Goal: Task Accomplishment & Management: Use online tool/utility

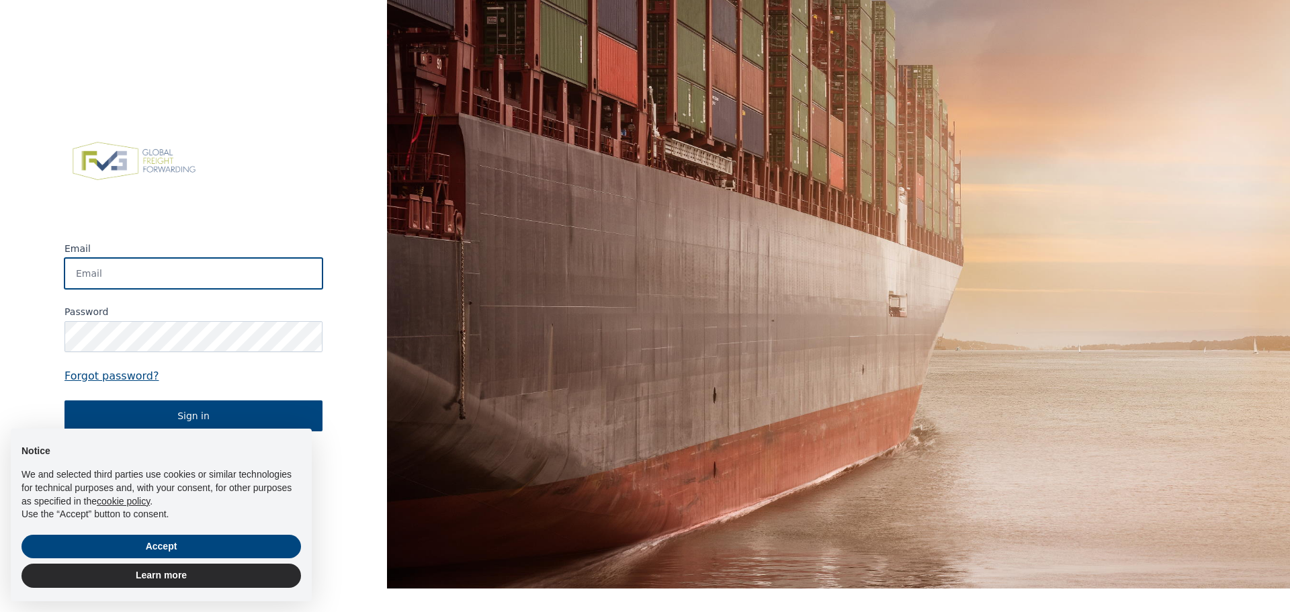
type input "[PERSON_NAME][EMAIL_ADDRESS][PERSON_NAME][DOMAIN_NAME]"
click at [222, 423] on div "× Notice We and selected third parties use cookies or similar technologies for …" at bounding box center [161, 515] width 323 height 194
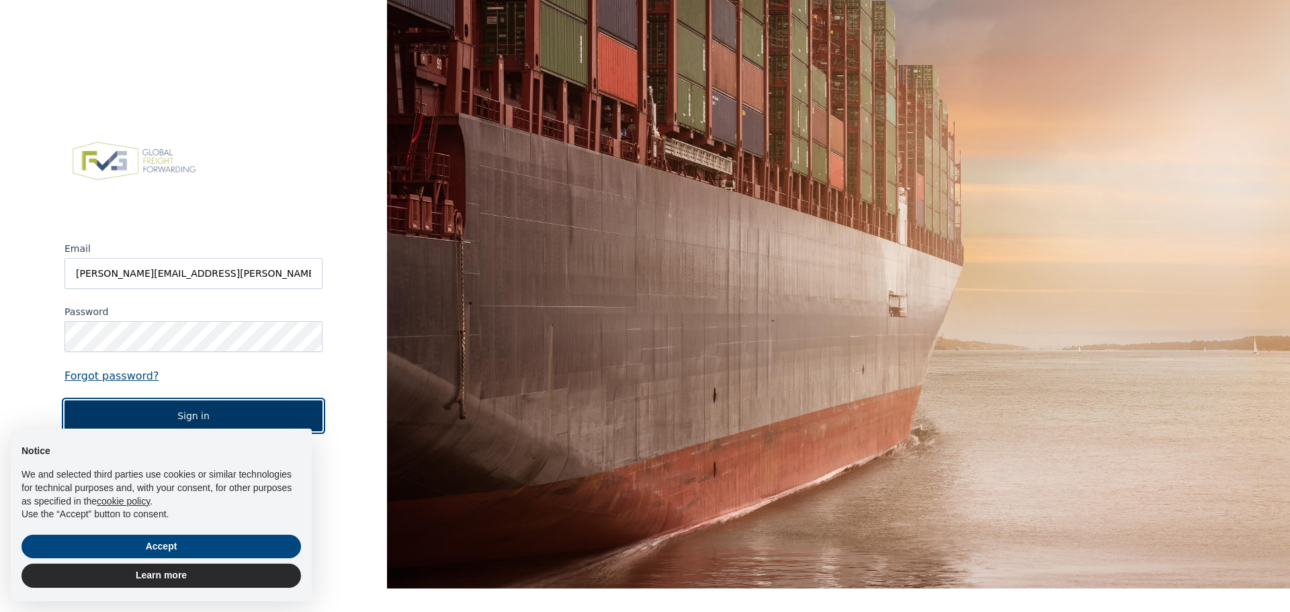
click at [193, 415] on button "Sign in" at bounding box center [194, 415] width 258 height 31
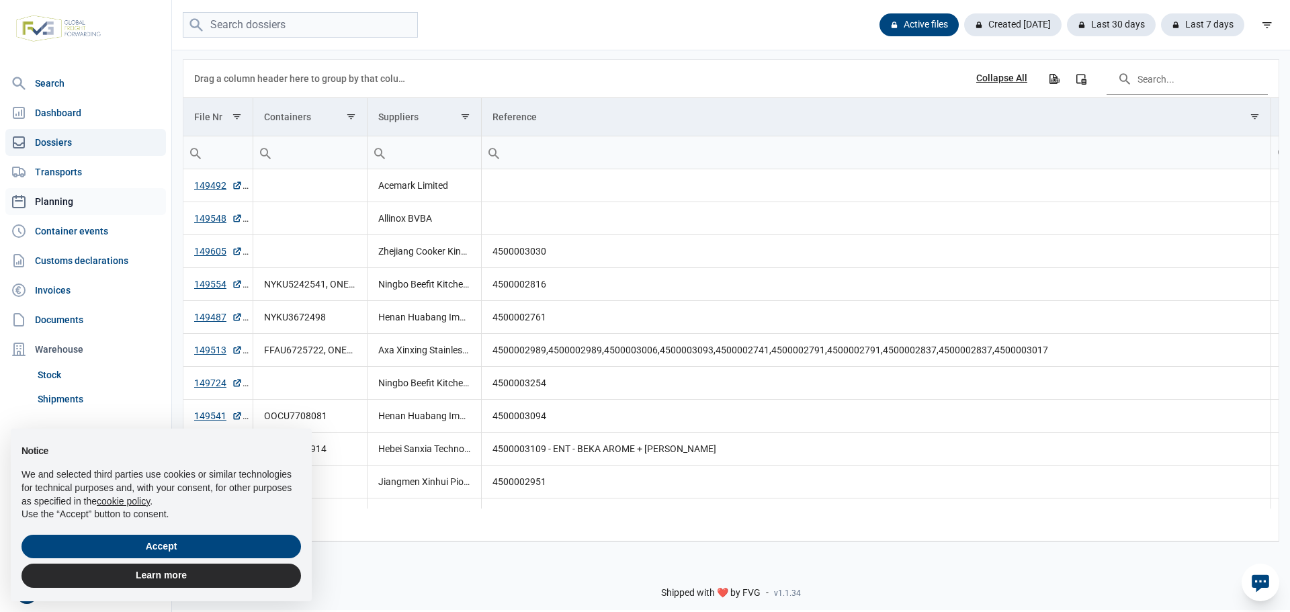
click at [42, 202] on link "Planning" at bounding box center [85, 201] width 161 height 27
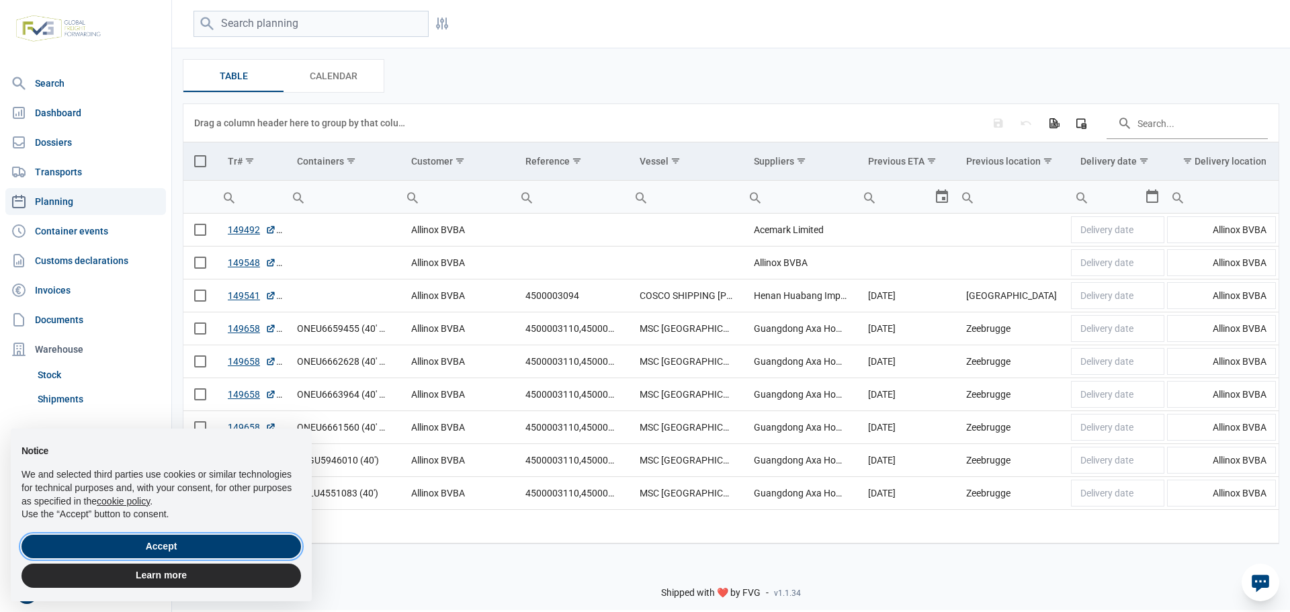
click at [176, 540] on button "Accept" at bounding box center [162, 547] width 280 height 24
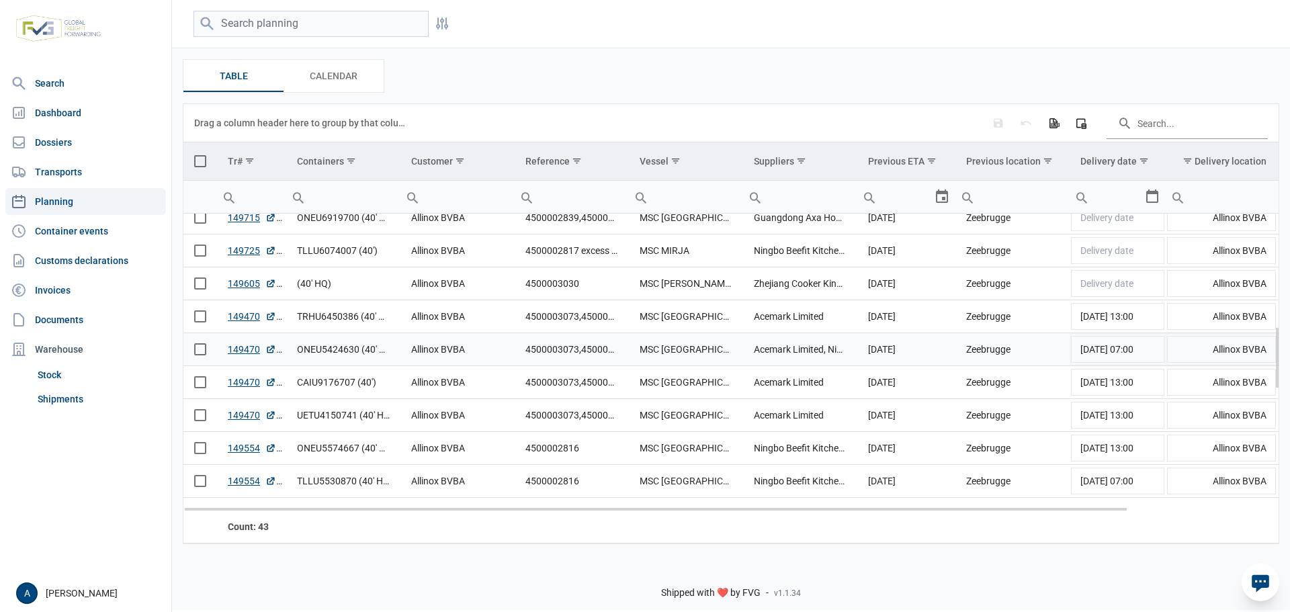
scroll to position [538, 0]
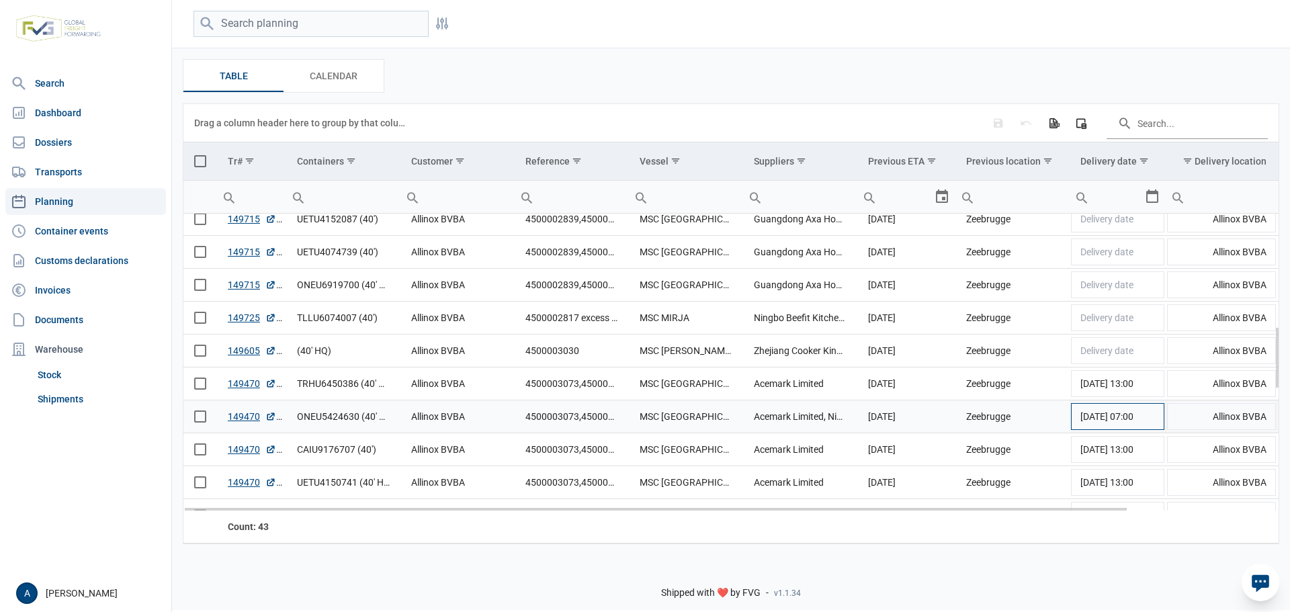
click at [1092, 419] on span "[DATE] 07:00" at bounding box center [1106, 416] width 53 height 11
click at [1155, 419] on div "Select" at bounding box center [1158, 416] width 16 height 32
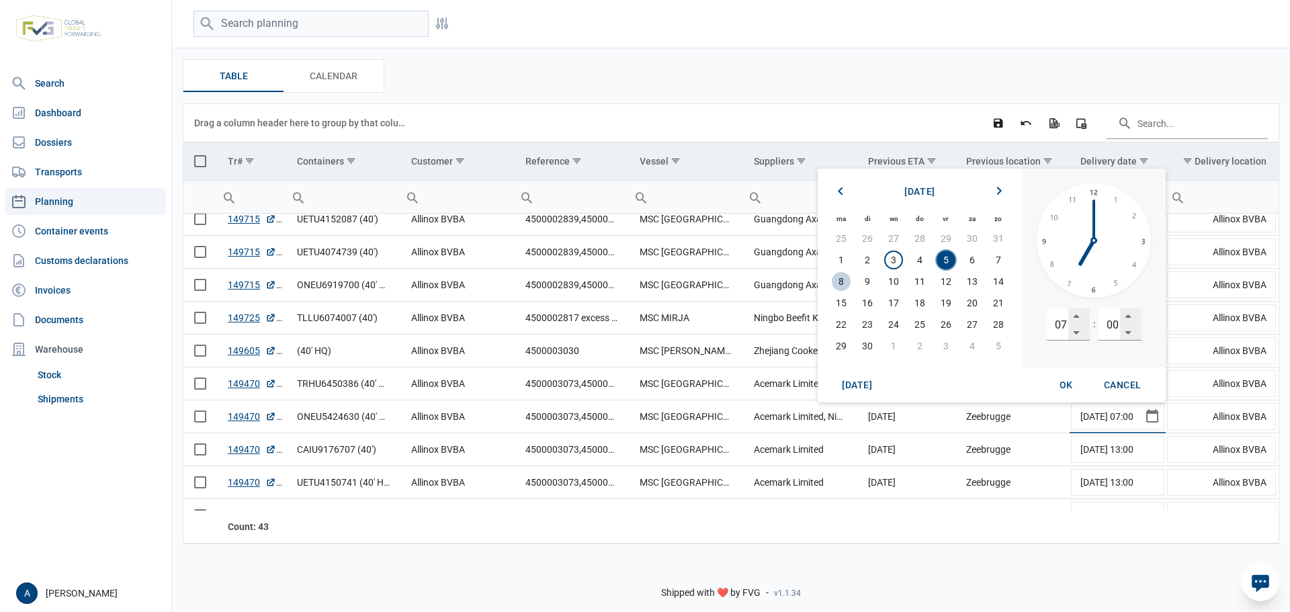
click at [845, 280] on span "8" at bounding box center [841, 281] width 19 height 19
click at [1068, 380] on span "OK" at bounding box center [1066, 385] width 13 height 11
type input "[DATE] 07:00"
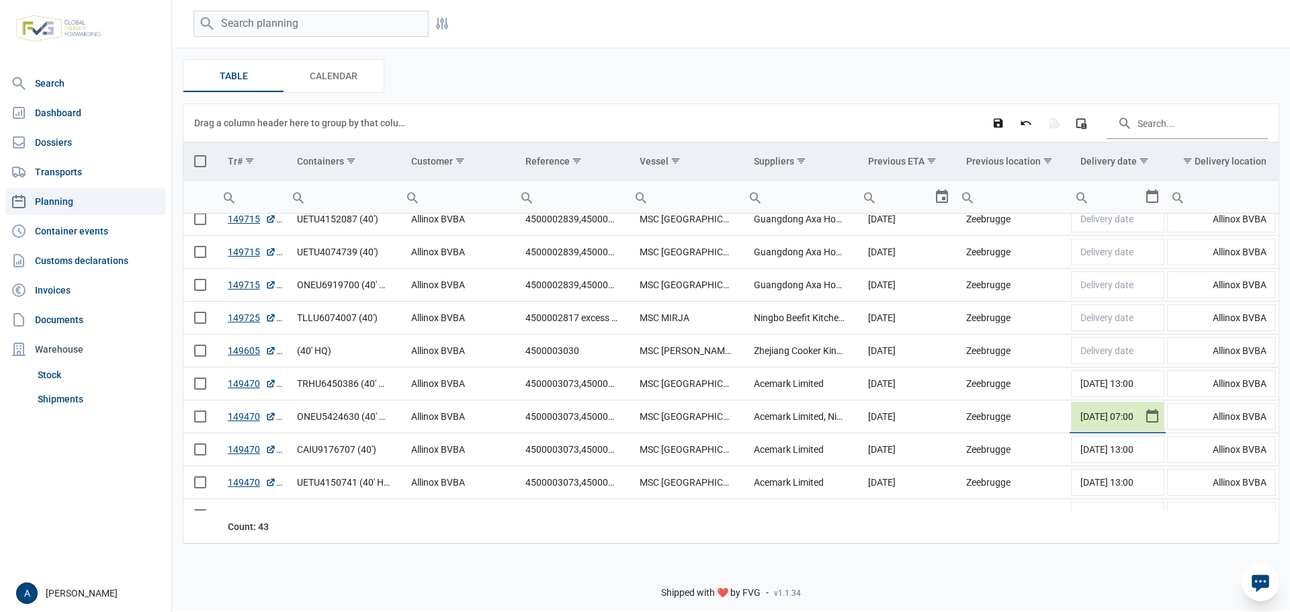
scroll to position [0, 0]
click at [635, 128] on div "Drag a column header here to group by that column Save changes Discard changes …" at bounding box center [731, 123] width 1074 height 38
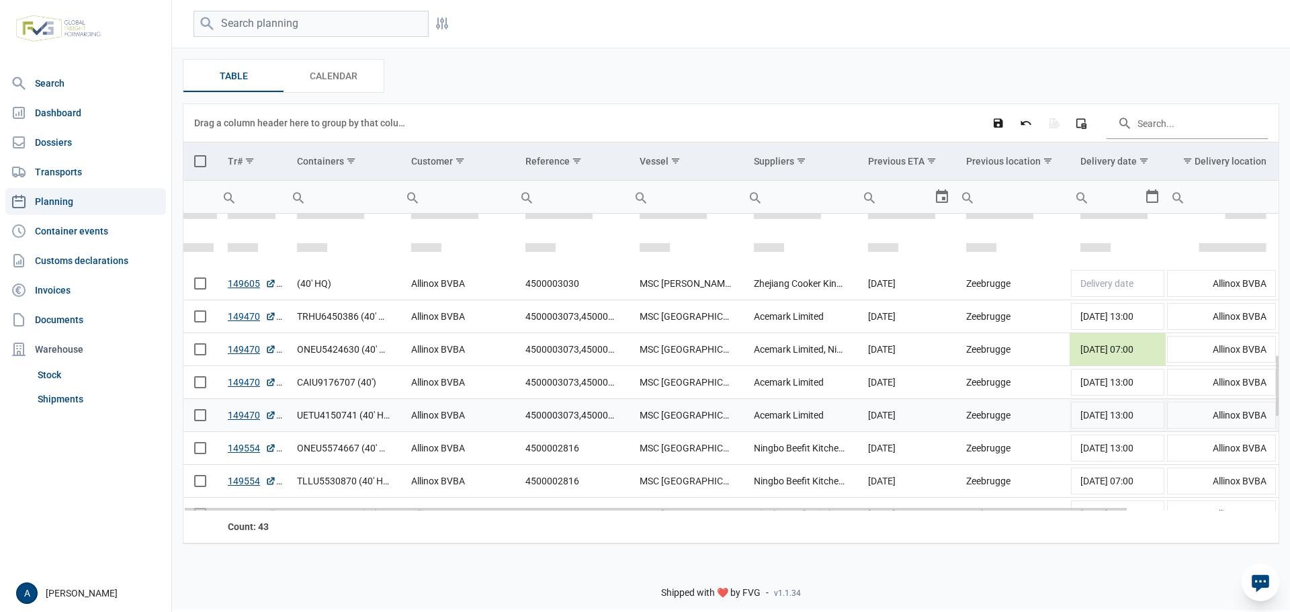
scroll to position [672, 0]
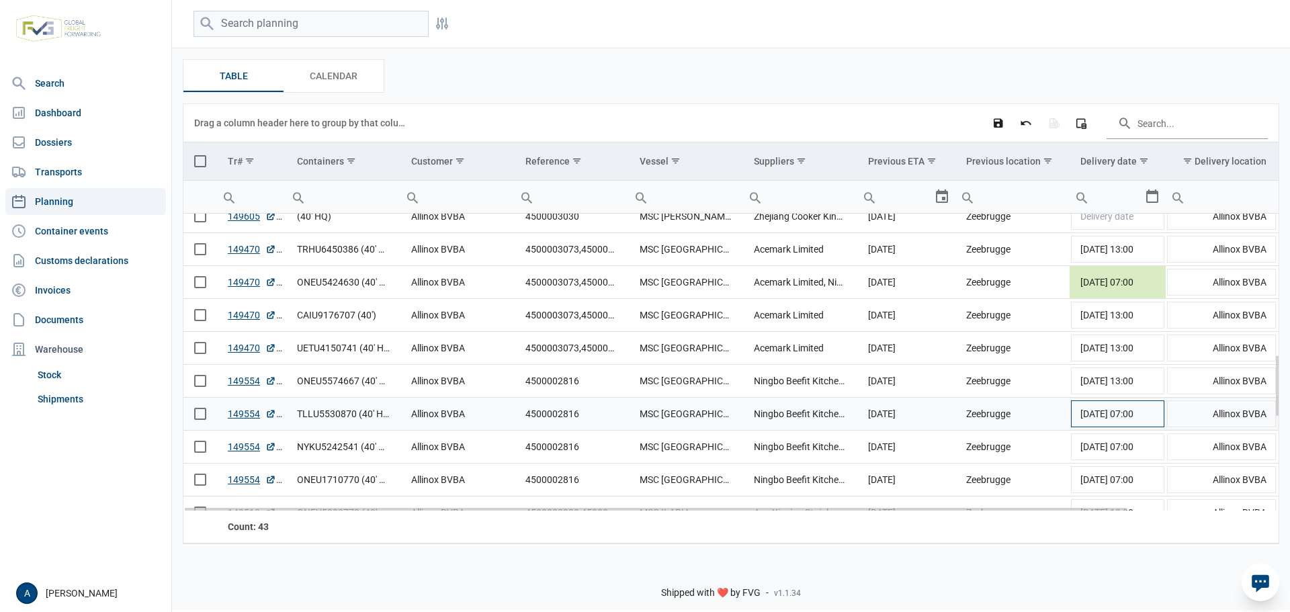
click at [1086, 417] on span "[DATE] 07:00" at bounding box center [1106, 414] width 53 height 11
click at [1156, 415] on div "Select" at bounding box center [1158, 414] width 16 height 32
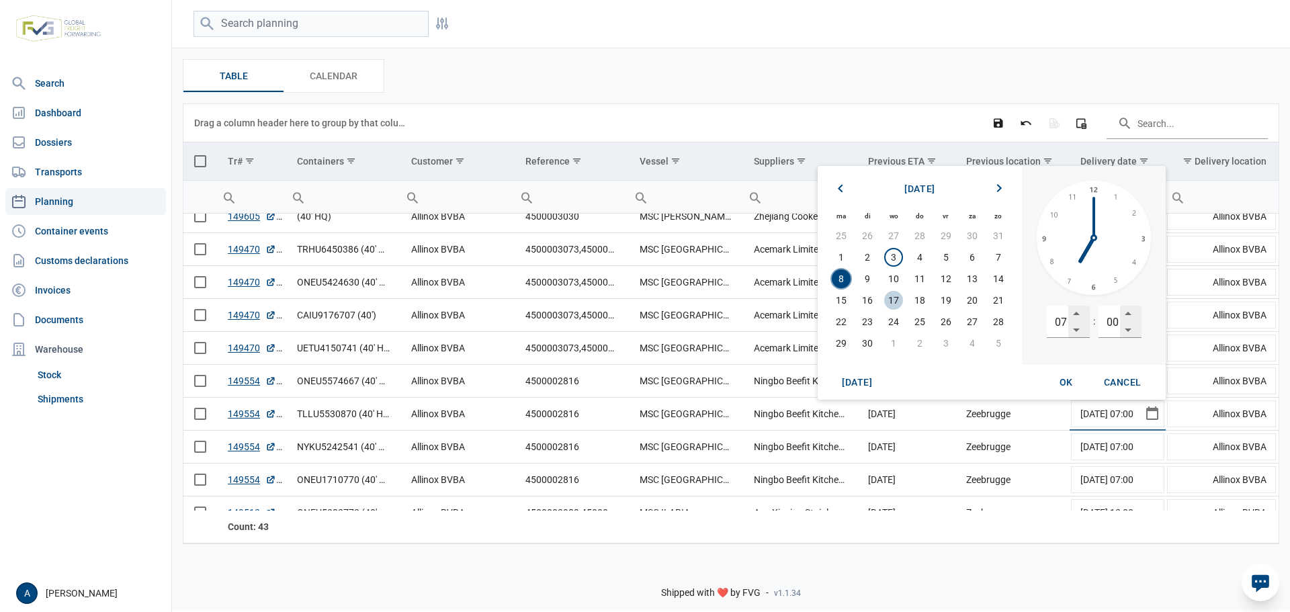
click at [896, 298] on span "17" at bounding box center [893, 300] width 19 height 19
click at [1130, 374] on div "Cancel" at bounding box center [1122, 382] width 59 height 24
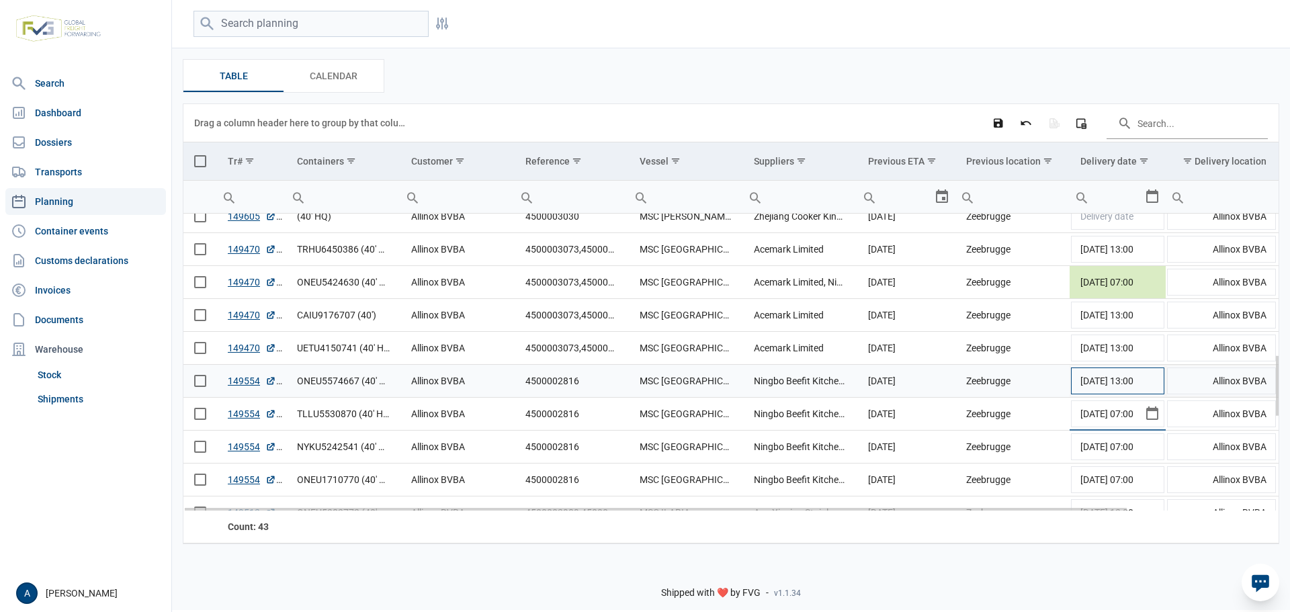
scroll to position [0, 0]
click at [1088, 381] on span "[DATE] 13:00" at bounding box center [1106, 381] width 53 height 11
click at [1156, 382] on div "Select" at bounding box center [1158, 381] width 16 height 32
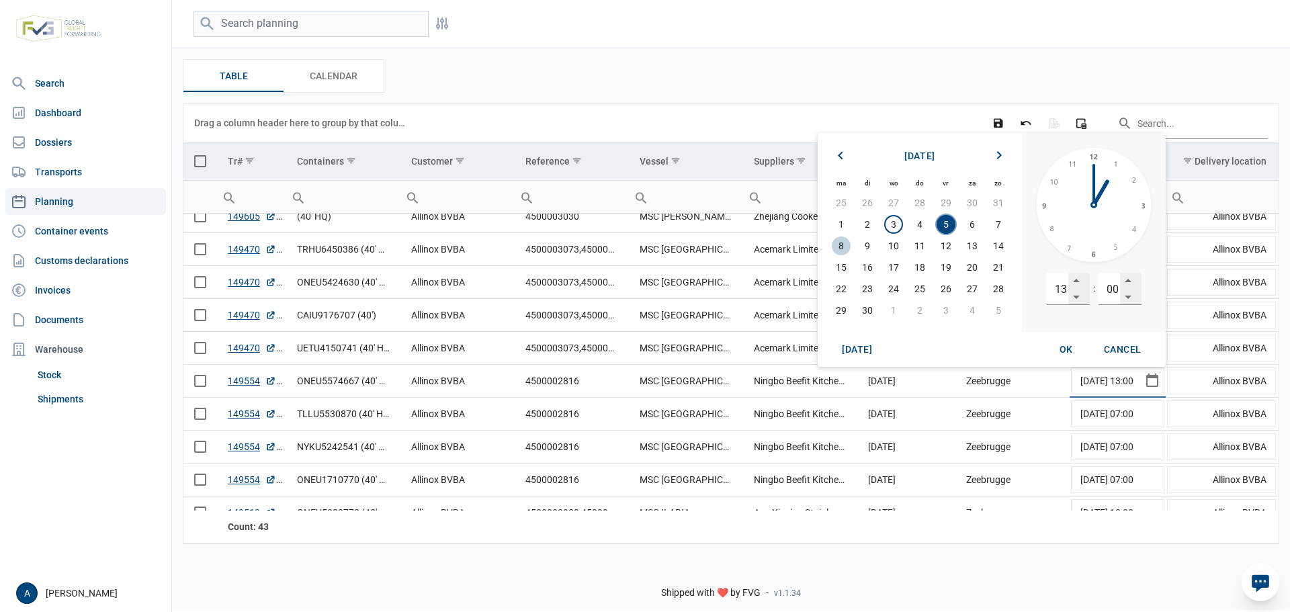
click at [838, 245] on span "8" at bounding box center [841, 246] width 19 height 19
click at [1070, 345] on span "OK" at bounding box center [1066, 349] width 13 height 11
type input "[DATE] 13:00"
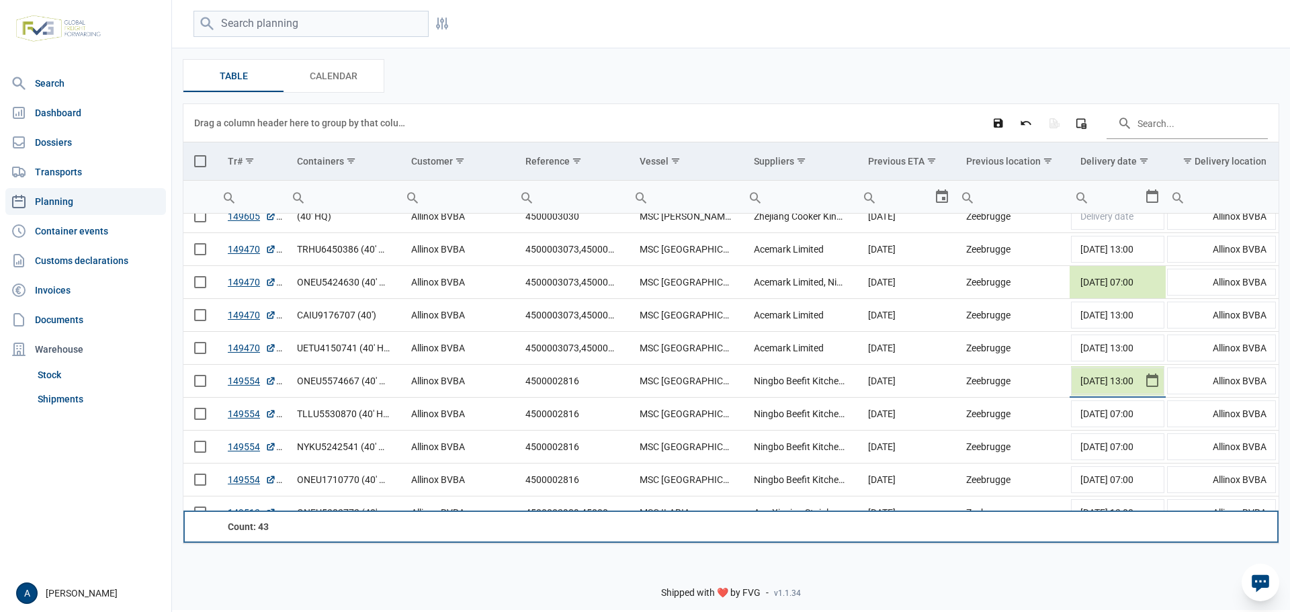
click at [1065, 537] on td "Data grid with 43 rows and 11 columns" at bounding box center [1012, 527] width 114 height 32
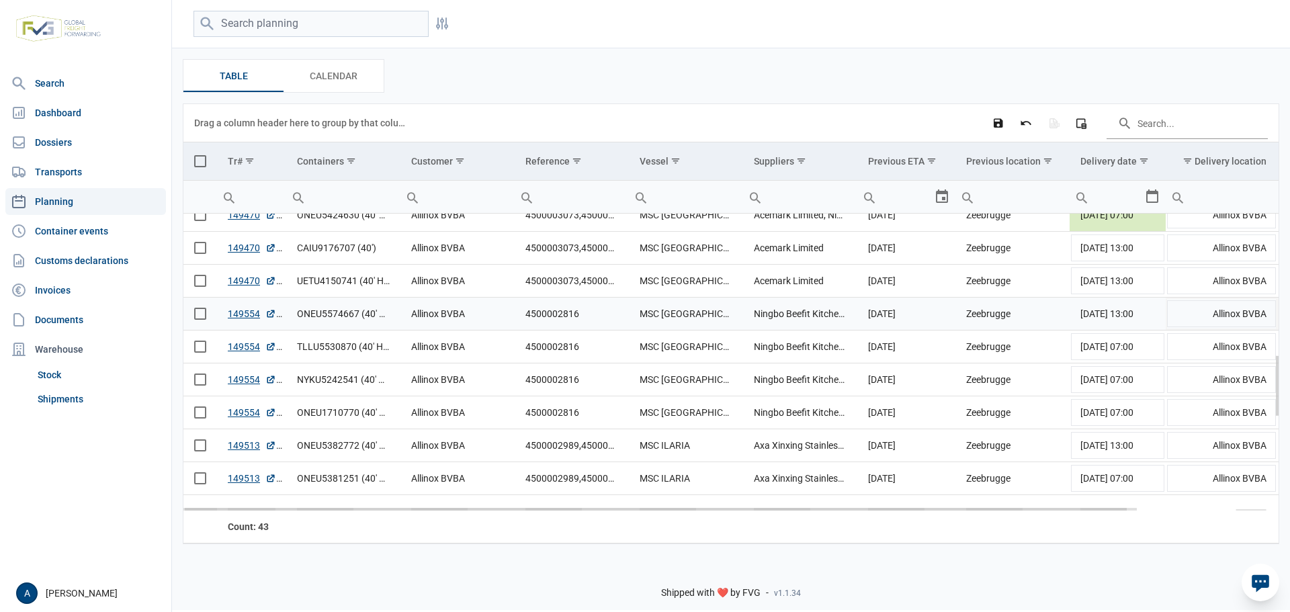
scroll to position [605, 0]
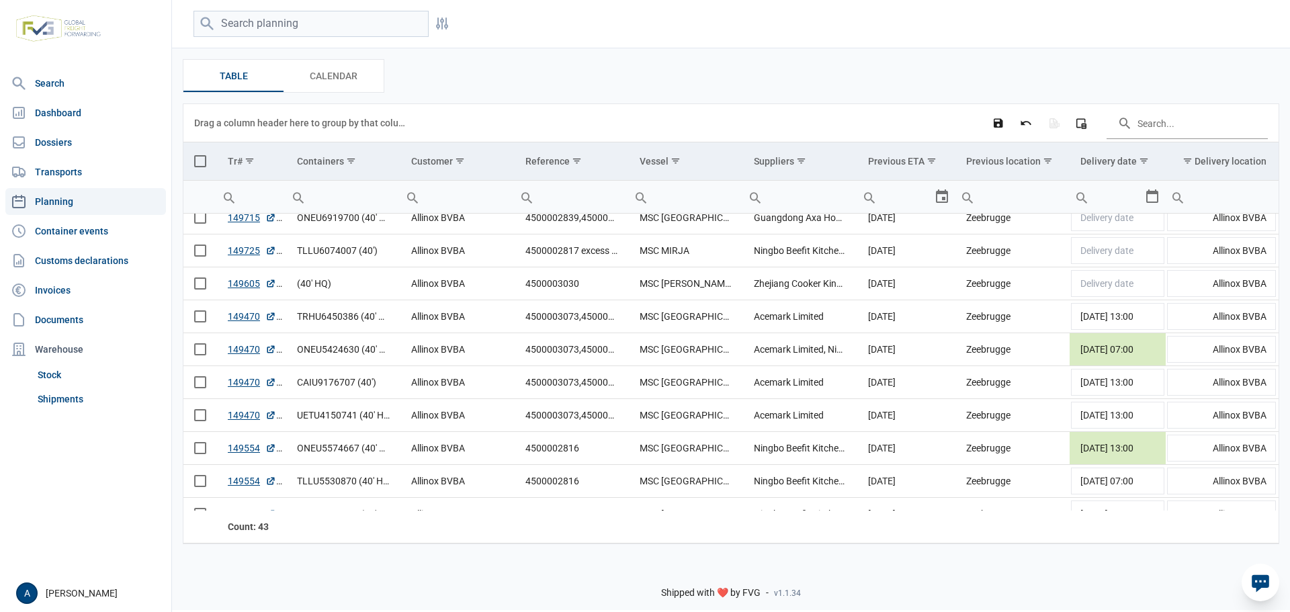
click at [871, 129] on div "Drag a column header here to group by that column Save changes Discard changes …" at bounding box center [731, 123] width 1074 height 38
